Goal: Information Seeking & Learning: Learn about a topic

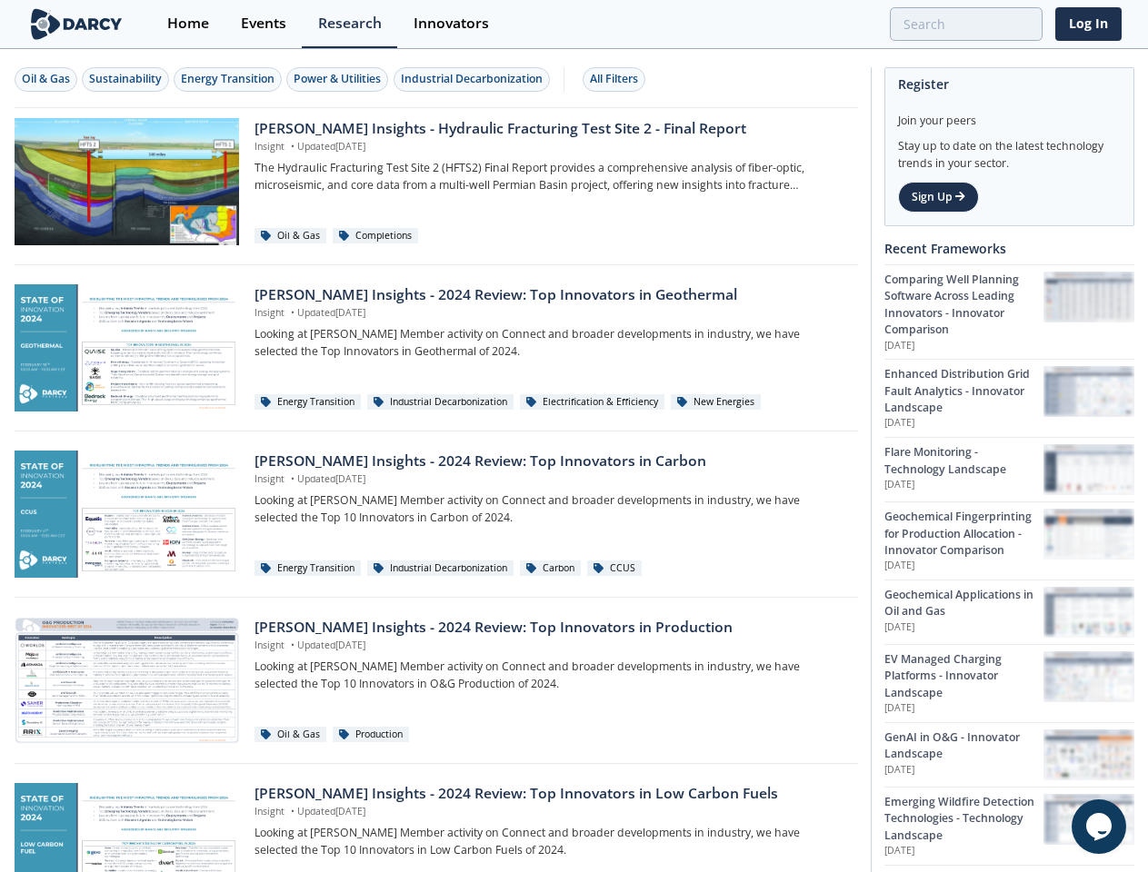
click at [46, 79] on div "Oil & Gas" at bounding box center [46, 79] width 48 height 16
click at [126, 79] on div "Sustainability" at bounding box center [125, 79] width 73 height 16
click at [229, 79] on div "Energy Transition" at bounding box center [228, 79] width 94 height 16
click at [340, 79] on div "Power & Utilities" at bounding box center [336, 79] width 87 height 16
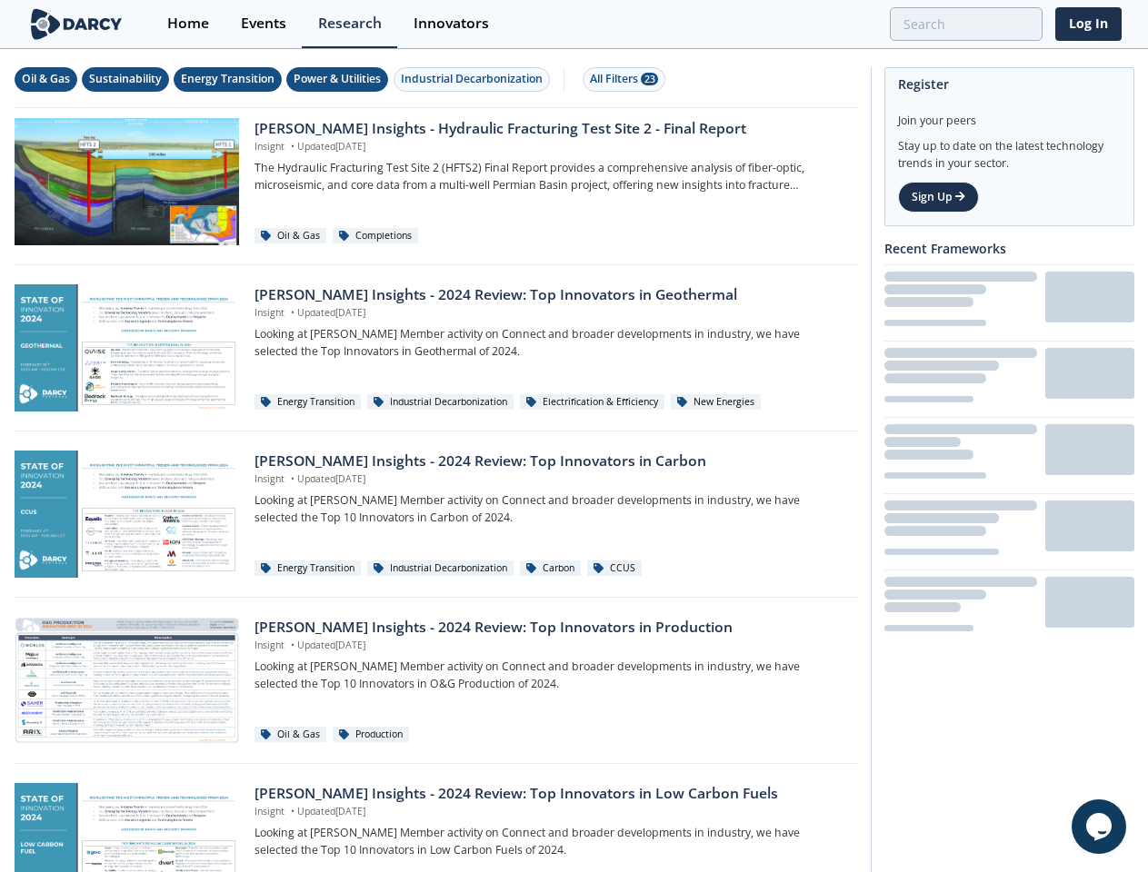
click at [474, 79] on div "Industrial Decarbonization" at bounding box center [472, 79] width 142 height 16
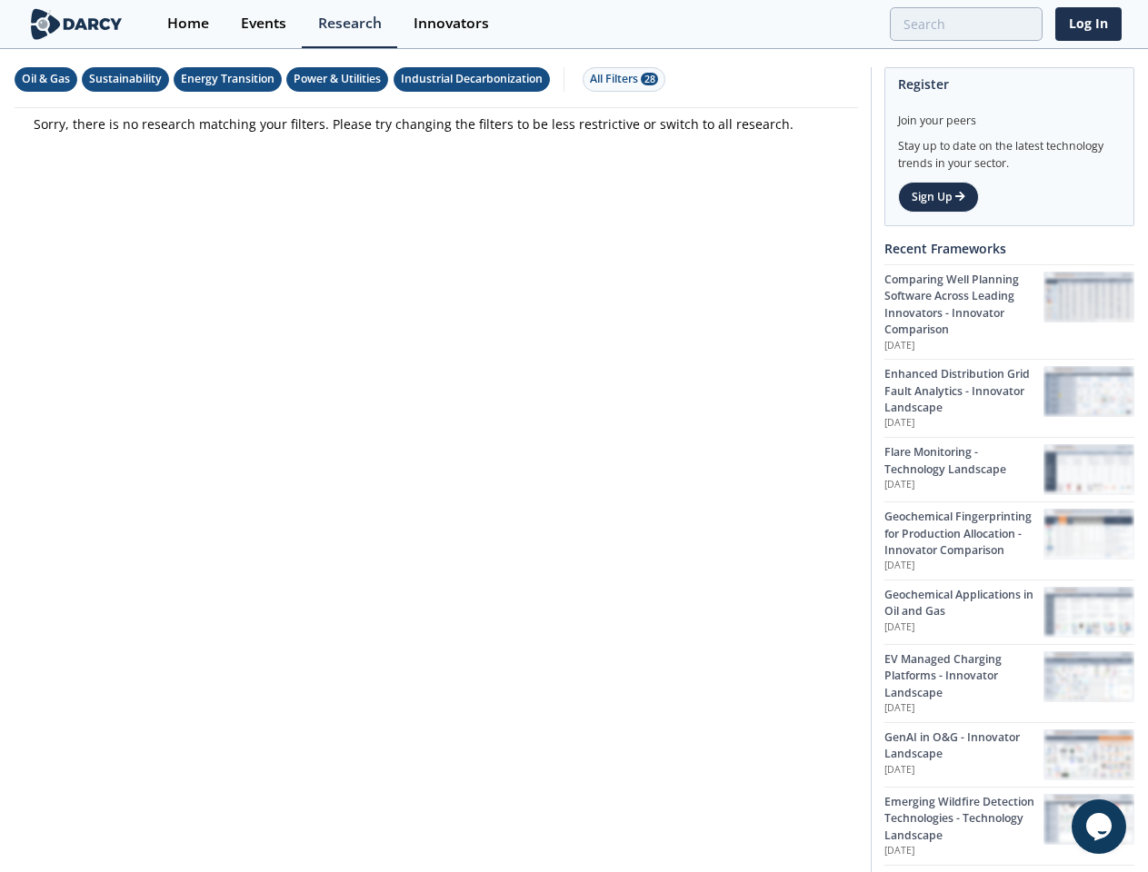
click at [619, 79] on div "All Filters 28" at bounding box center [624, 79] width 68 height 16
